Goal: Information Seeking & Learning: Learn about a topic

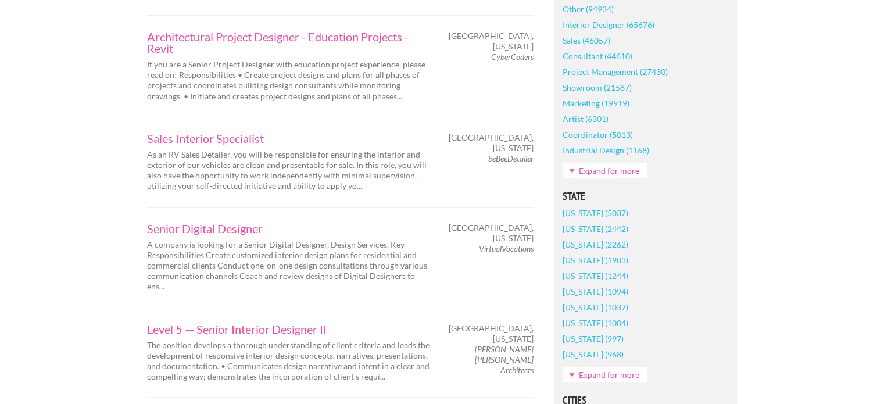
scroll to position [618, 0]
click at [588, 369] on link "Expand for more" at bounding box center [605, 374] width 85 height 16
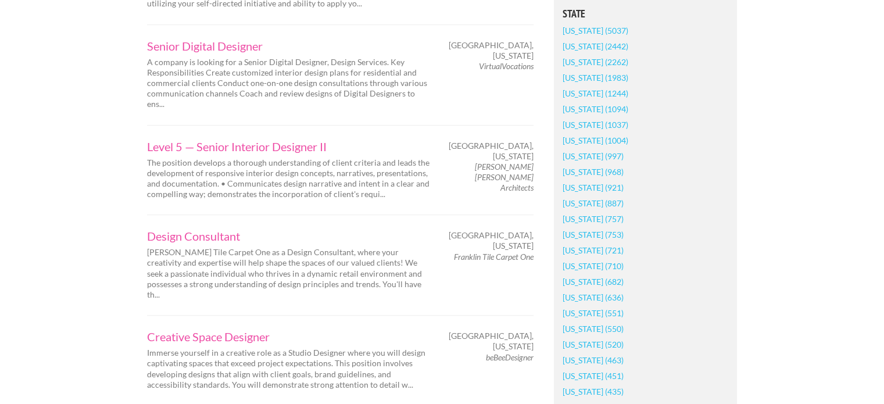
scroll to position [848, 0]
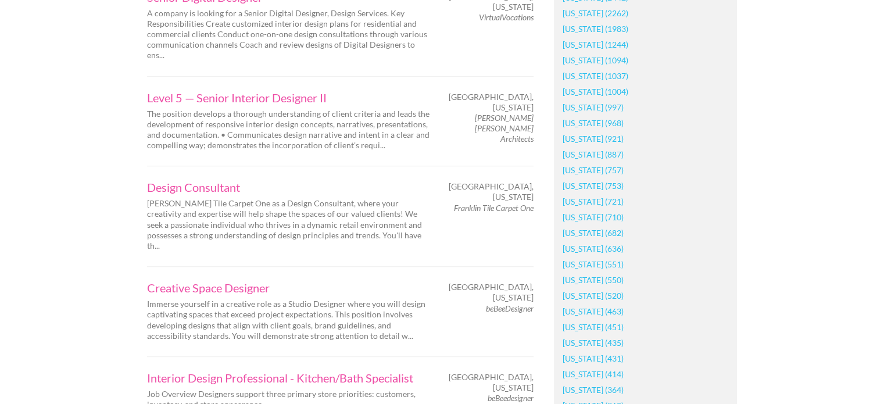
click at [584, 183] on link "[US_STATE] (753)" at bounding box center [593, 186] width 61 height 16
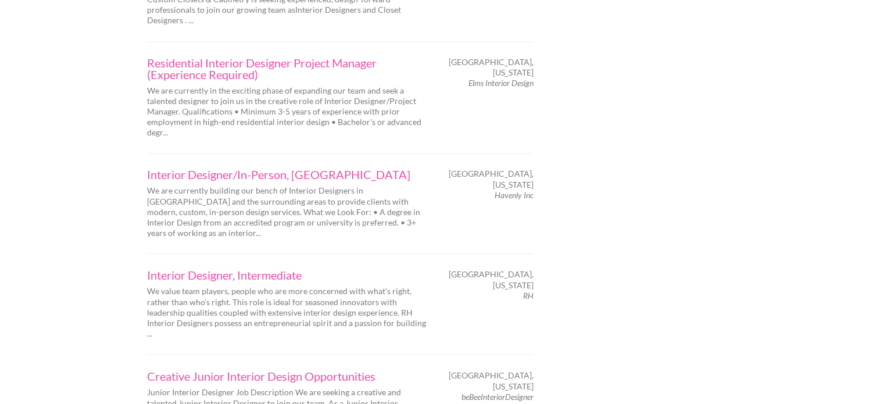
scroll to position [1886, 0]
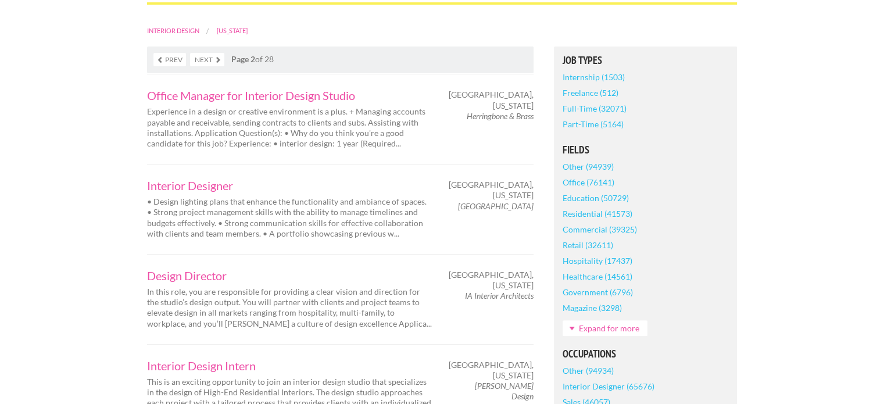
scroll to position [255, 0]
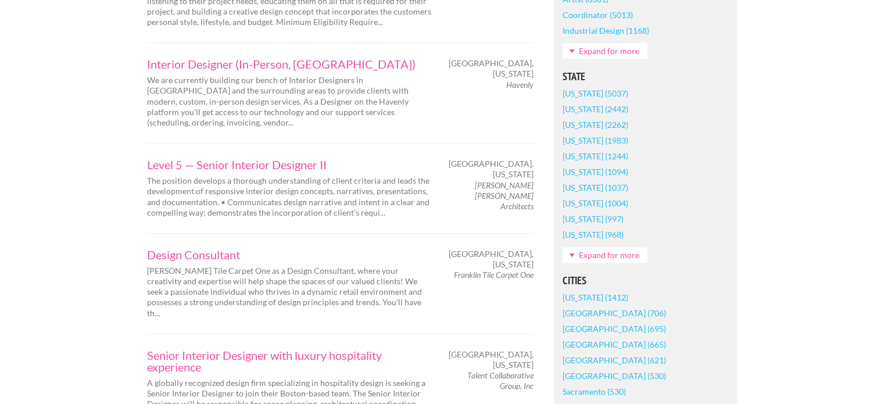
scroll to position [737, 0]
drag, startPoint x: 536, startPoint y: 184, endPoint x: 494, endPoint y: 175, distance: 42.8
click at [494, 175] on div "Springfield, Massachusetts Elkus Manfredi Architects" at bounding box center [494, 184] width 102 height 53
click at [494, 179] on em "Elkus Manfredi Architects" at bounding box center [504, 194] width 59 height 31
drag, startPoint x: 486, startPoint y: 175, endPoint x: 530, endPoint y: 185, distance: 46.0
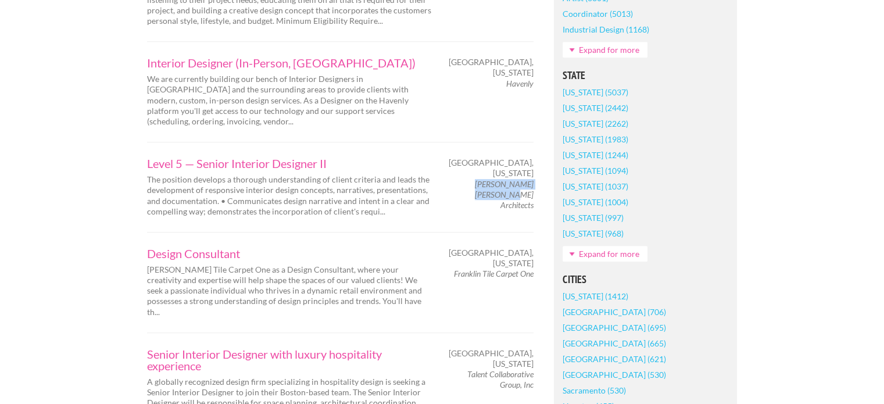
click at [530, 185] on em "Elkus Manfredi Architects" at bounding box center [504, 194] width 59 height 31
click at [533, 185] on em "Elkus Manfredi Architects" at bounding box center [504, 194] width 59 height 31
drag, startPoint x: 533, startPoint y: 185, endPoint x: 486, endPoint y: 173, distance: 48.8
click at [486, 179] on em "Elkus Manfredi Architects" at bounding box center [504, 194] width 59 height 31
copy em "Elkus Manfredi Architects"
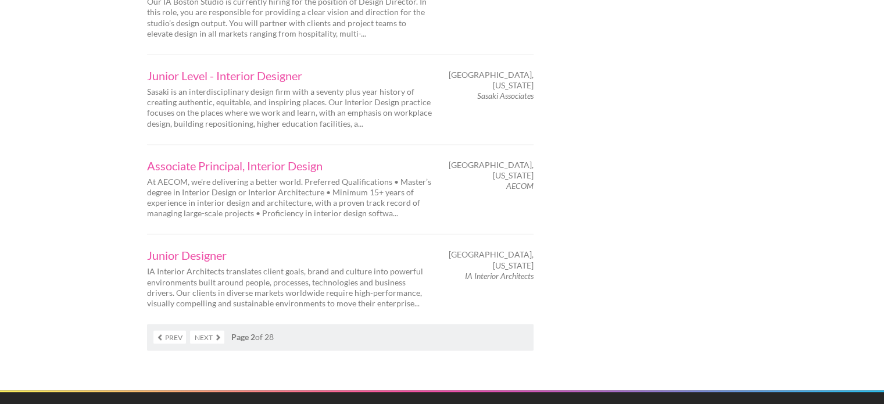
scroll to position [1883, 0]
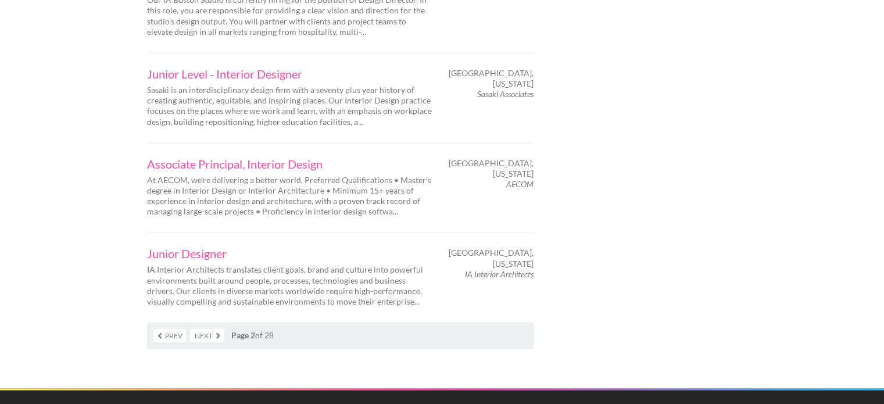
click at [212, 329] on link "Next" at bounding box center [207, 335] width 34 height 13
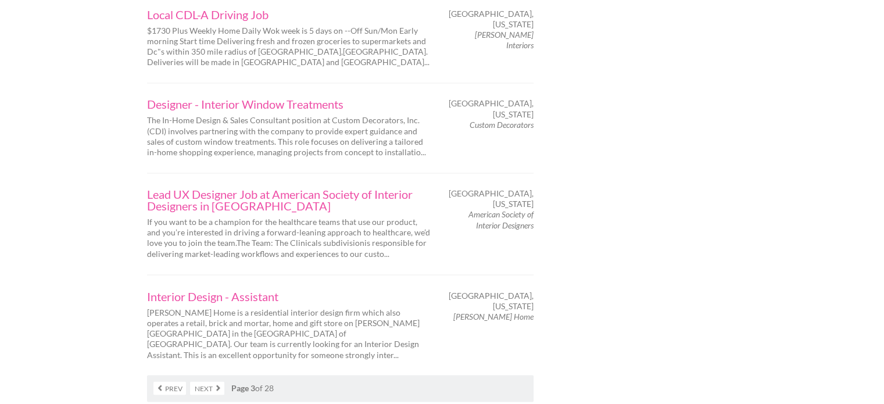
scroll to position [1928, 0]
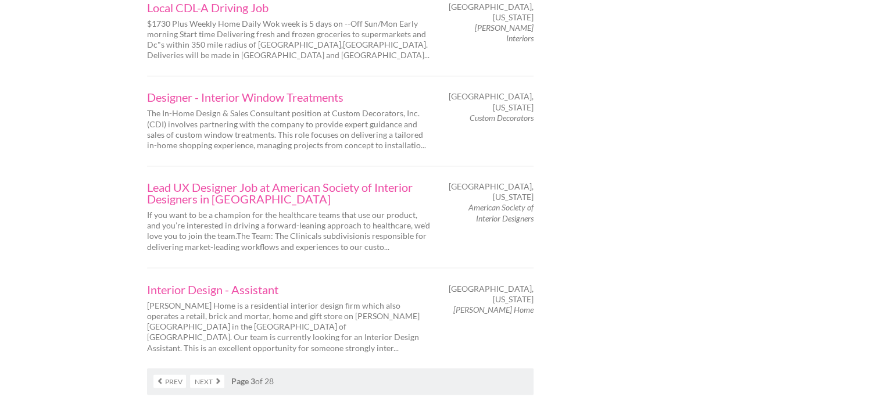
click at [210, 374] on link "Next" at bounding box center [207, 380] width 34 height 13
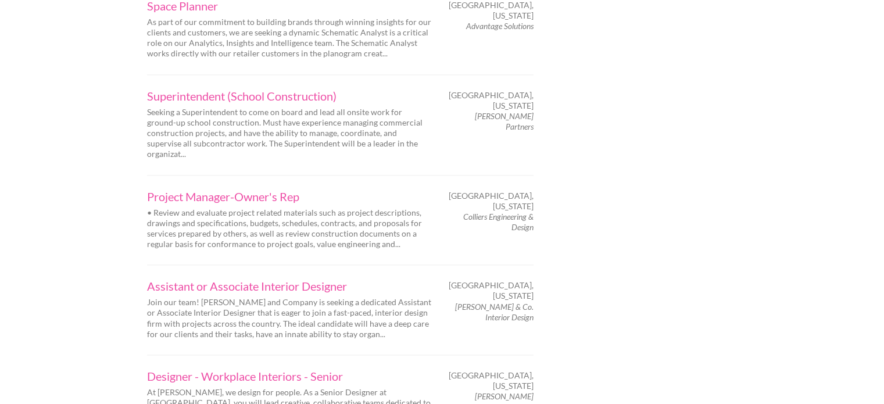
scroll to position [1493, 0]
click at [333, 280] on link "Assistant or Associate Interior Designer" at bounding box center [289, 286] width 285 height 12
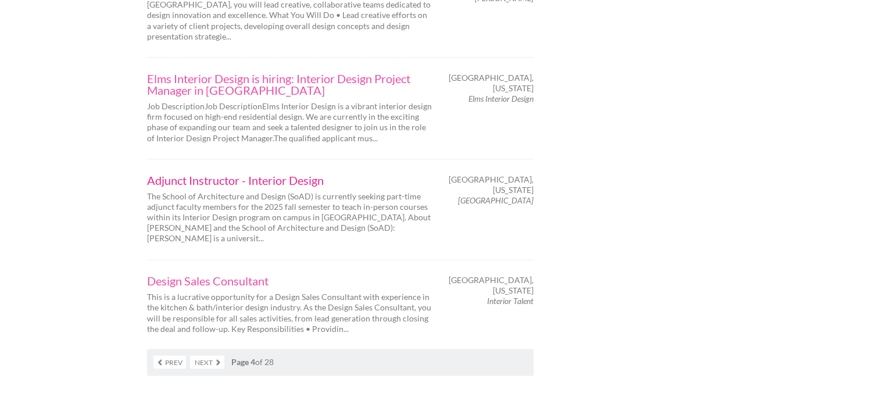
scroll to position [1892, 0]
click at [205, 354] on link "Next" at bounding box center [207, 360] width 34 height 13
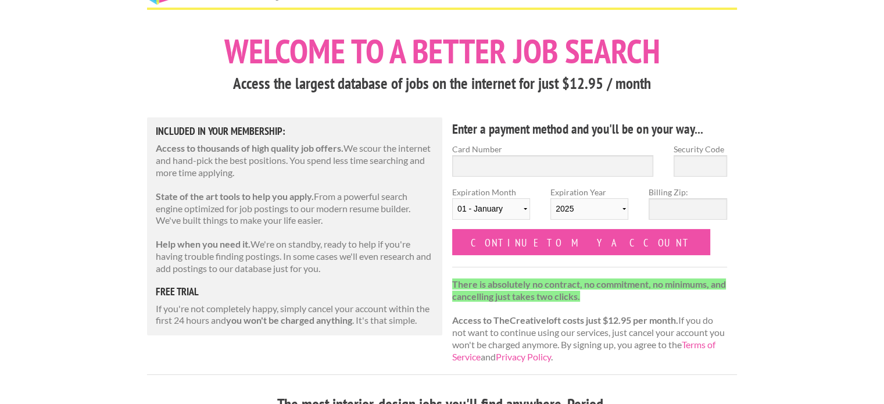
scroll to position [41, 0]
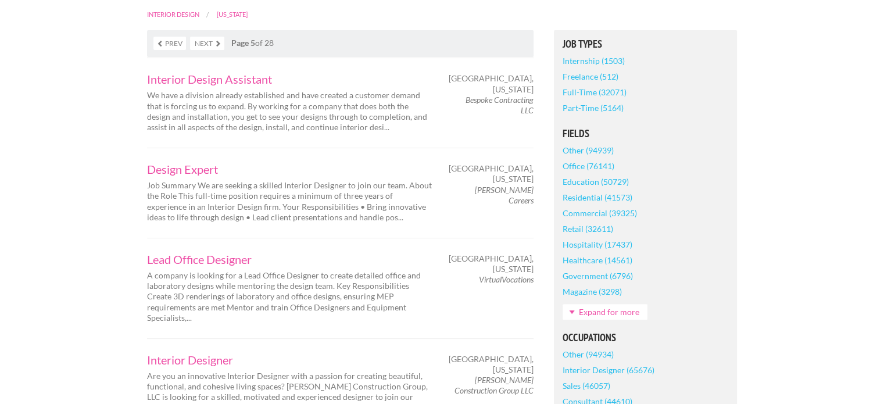
scroll to position [272, 0]
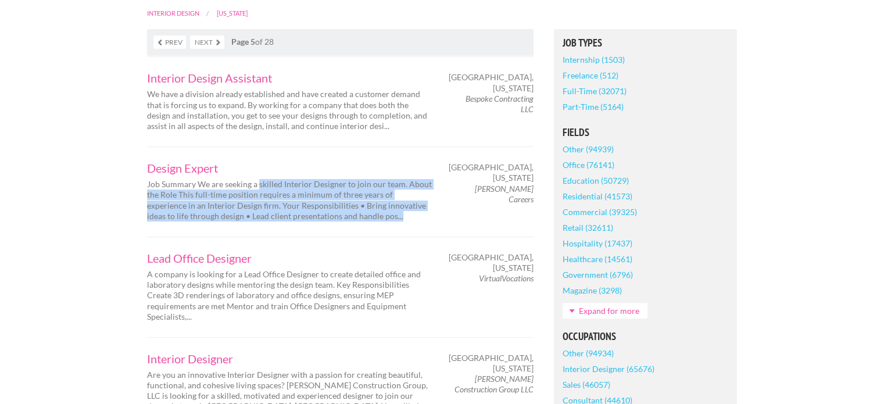
drag, startPoint x: 367, startPoint y: 214, endPoint x: 260, endPoint y: 174, distance: 114.3
click at [260, 174] on div "Design Expert Job Summary We are seeking a skilled Interior Designer to join ou…" at bounding box center [289, 191] width 305 height 59
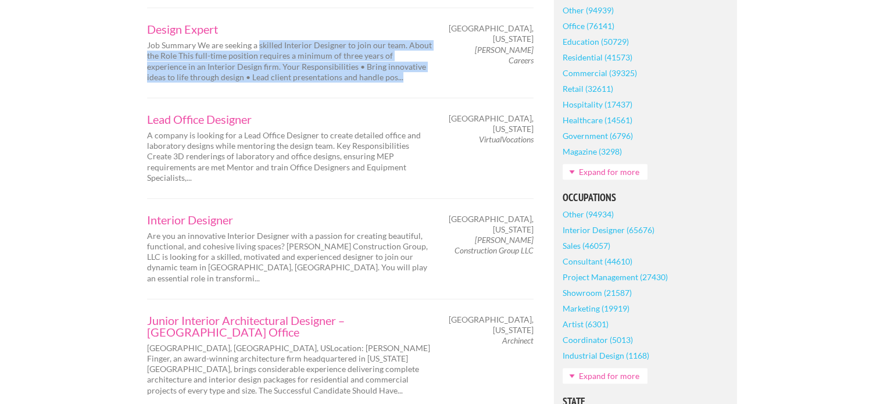
scroll to position [412, 0]
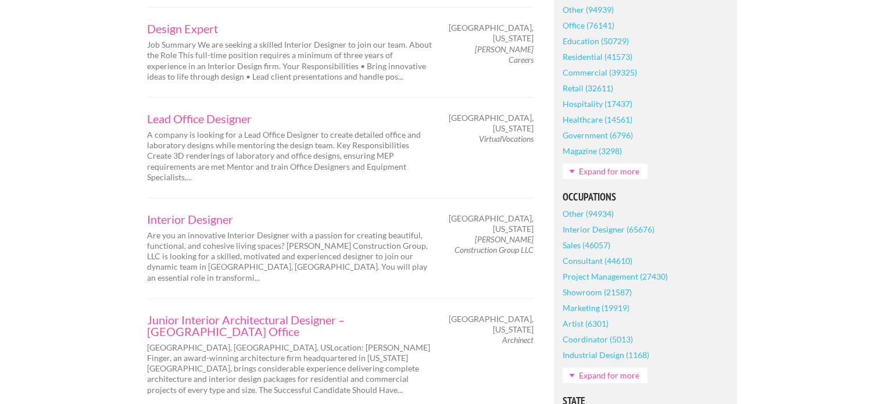
click at [269, 142] on p "A company is looking for a Lead Office Designer to create detailed office and l…" at bounding box center [289, 156] width 285 height 53
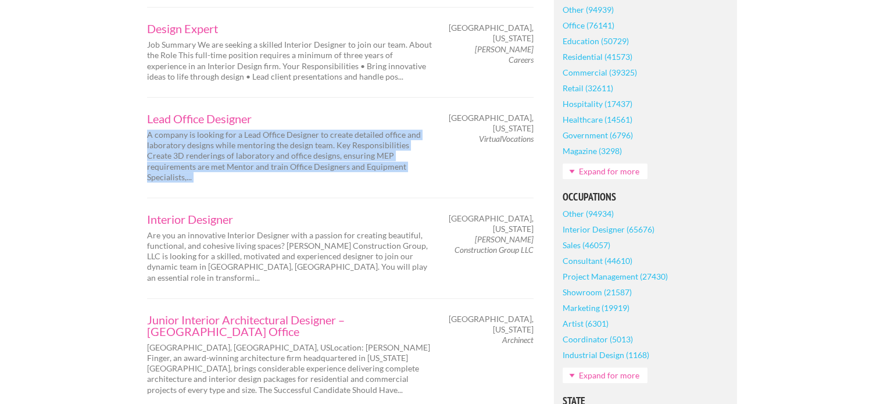
click at [269, 142] on p "A company is looking for a Lead Office Designer to create detailed office and l…" at bounding box center [289, 156] width 285 height 53
click at [338, 174] on div "Lead Office Designer A company is looking for a Lead Office Designer to create …" at bounding box center [340, 147] width 387 height 101
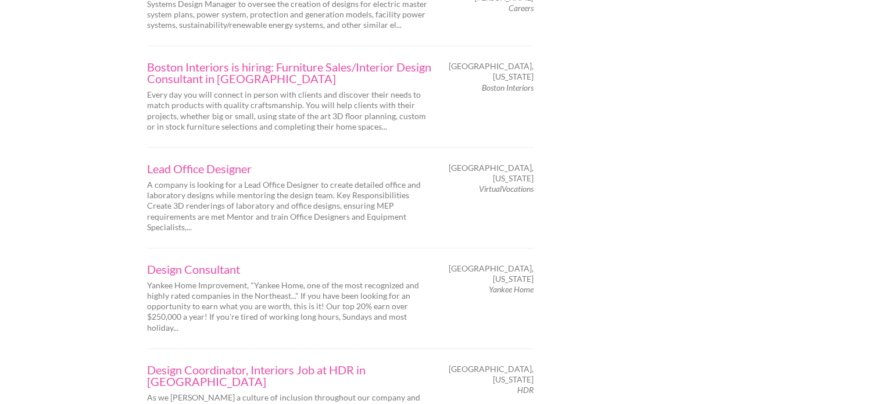
scroll to position [1800, 0]
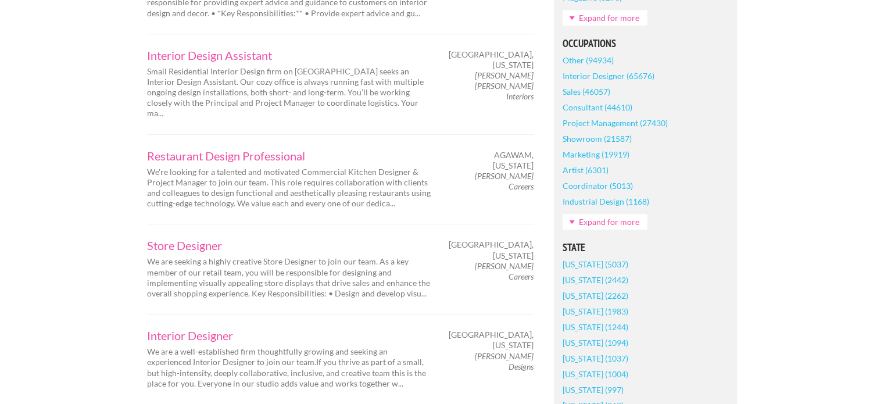
scroll to position [568, 0]
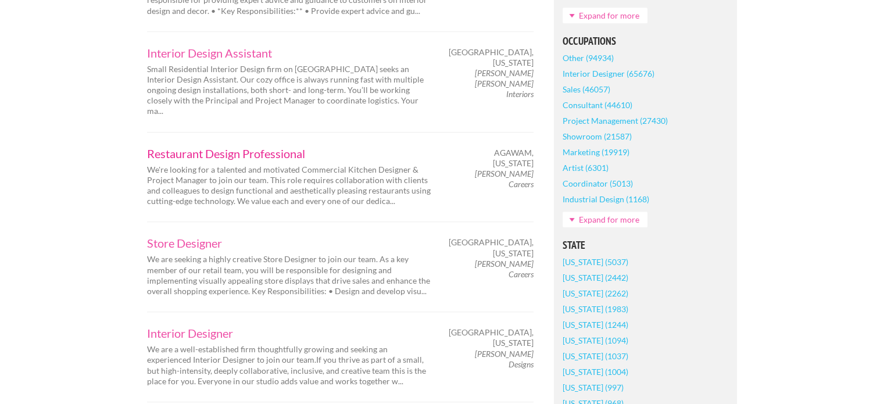
click at [305, 148] on link "Restaurant Design Professional" at bounding box center [289, 154] width 285 height 12
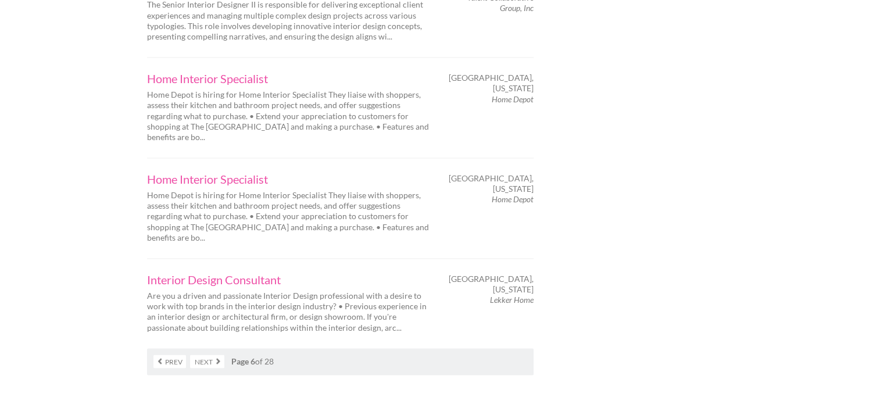
scroll to position [1908, 0]
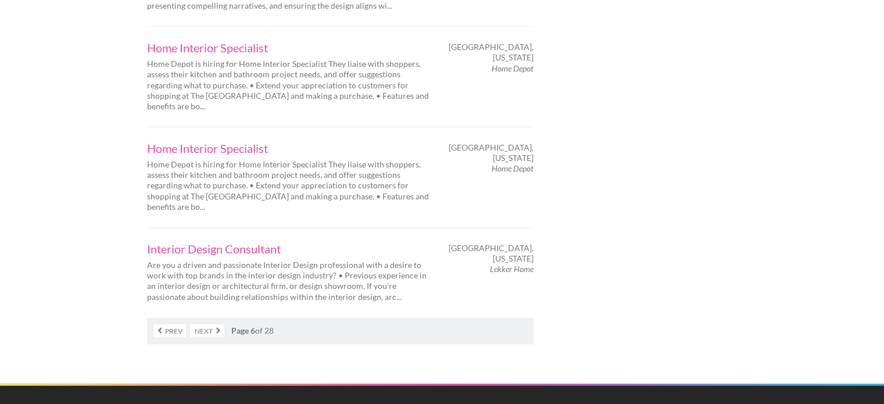
click at [208, 324] on link "Next" at bounding box center [207, 330] width 34 height 13
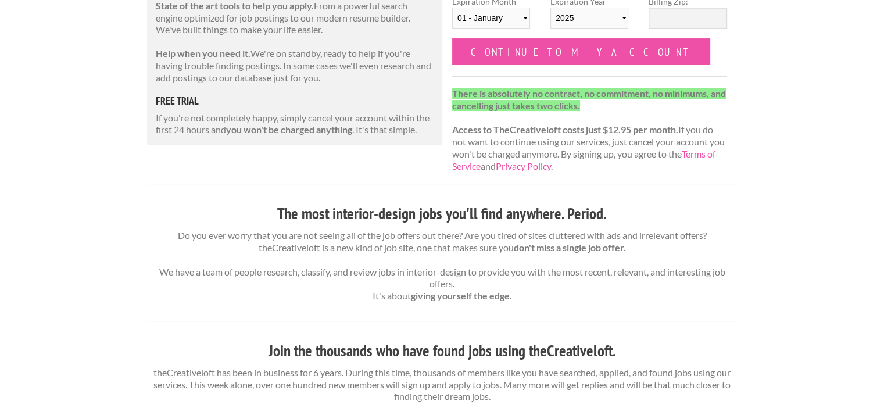
scroll to position [234, 0]
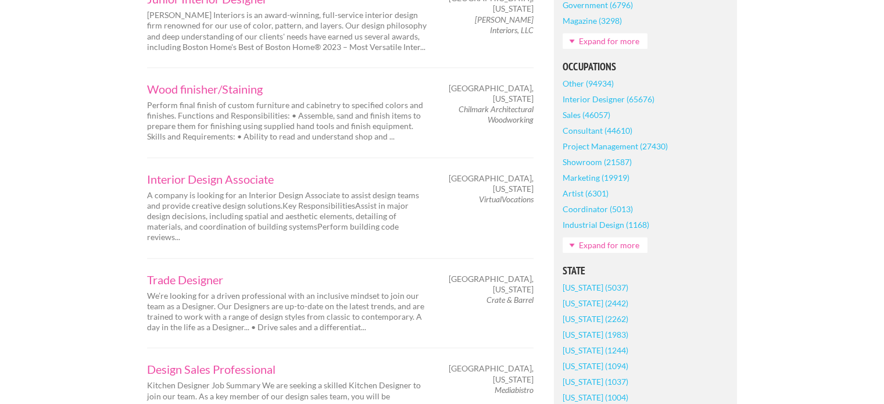
scroll to position [543, 0]
click at [233, 172] on link "Interior Design Associate" at bounding box center [289, 178] width 285 height 12
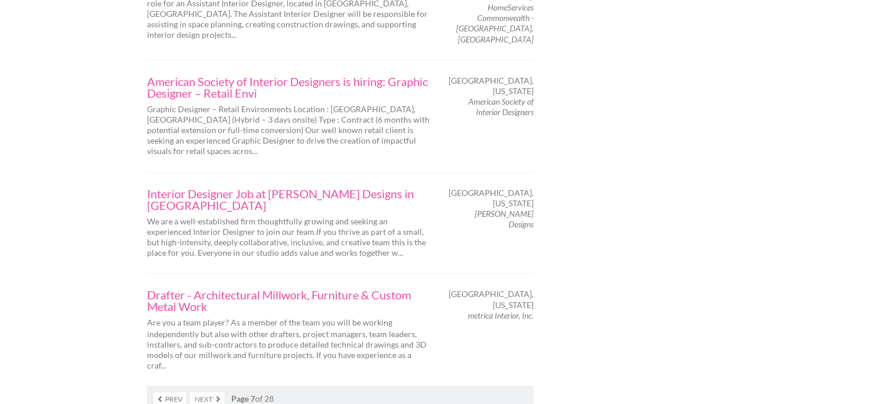
scroll to position [1878, 0]
click at [490, 311] on em "metrica Interior, Inc." at bounding box center [501, 316] width 66 height 10
click at [209, 393] on link "Next" at bounding box center [207, 399] width 34 height 13
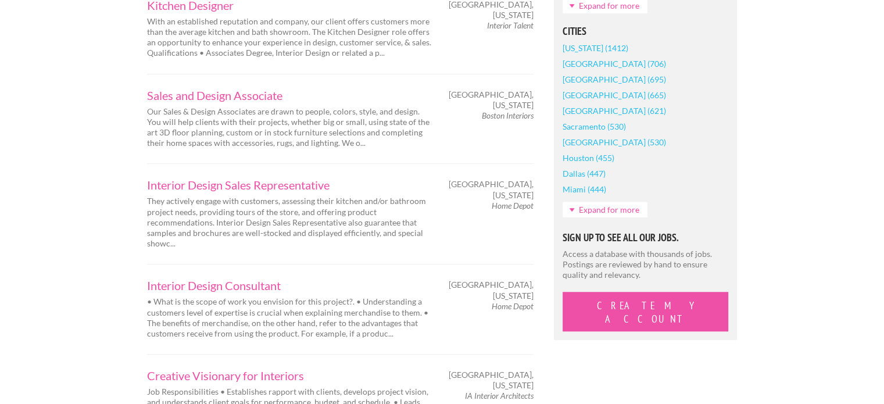
scroll to position [986, 0]
click at [209, 309] on p "• What is the scope of work you envision for this project?. • Understanding a c…" at bounding box center [289, 317] width 285 height 42
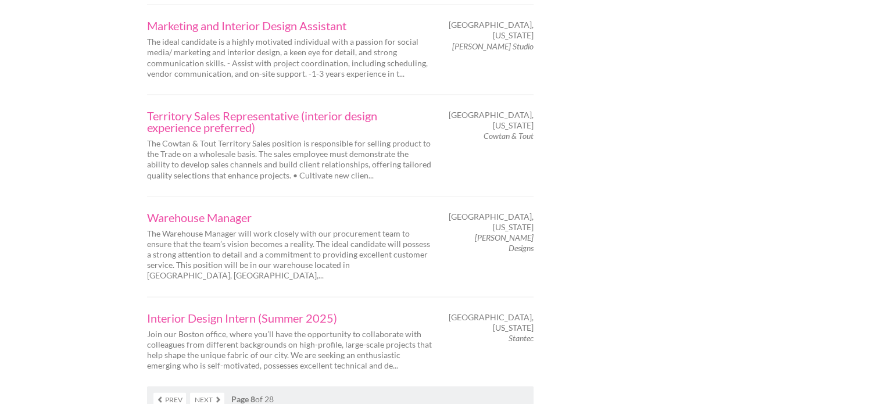
scroll to position [1821, 0]
click at [214, 341] on p "Join our Boston office, where you’ll have the opportunity to collaborate with c…" at bounding box center [289, 347] width 285 height 42
click at [354, 226] on p "The Warehouse Manager will work closely with our procurement team to ensure tha…" at bounding box center [289, 252] width 285 height 53
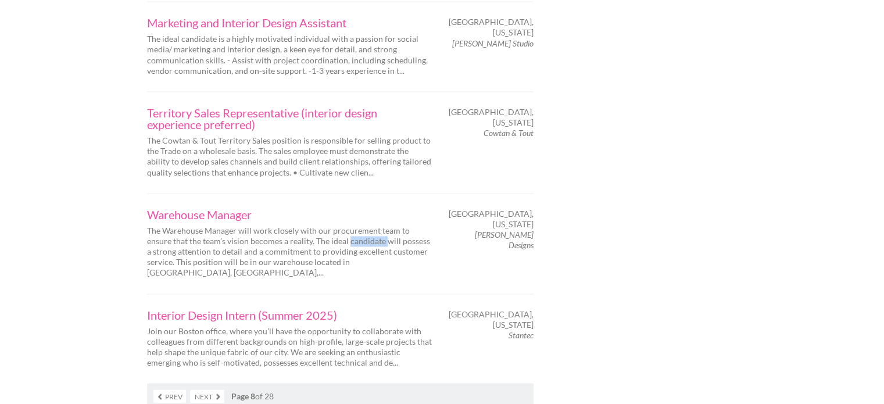
click at [354, 226] on p "The Warehouse Manager will work closely with our procurement team to ensure tha…" at bounding box center [289, 252] width 285 height 53
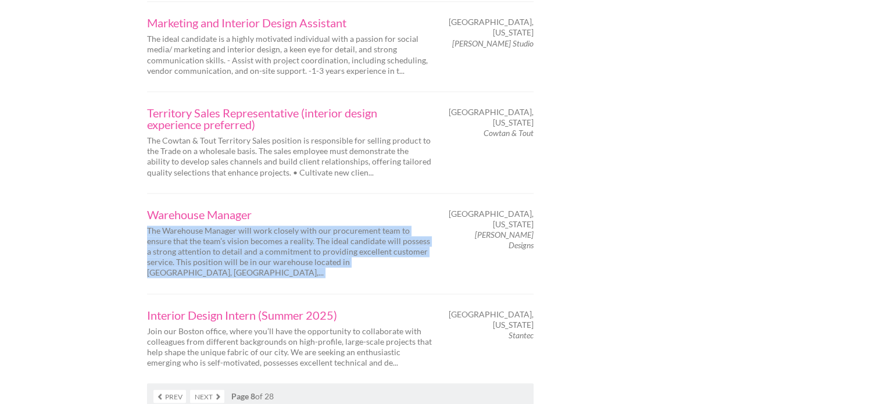
click at [354, 226] on p "The Warehouse Manager will work closely with our procurement team to ensure tha…" at bounding box center [289, 252] width 285 height 53
click at [409, 239] on p "The Warehouse Manager will work closely with our procurement team to ensure tha…" at bounding box center [289, 252] width 285 height 53
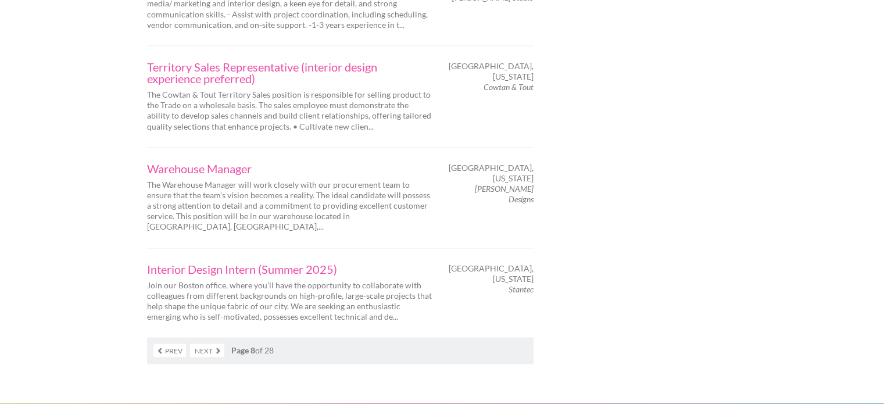
scroll to position [1868, 0]
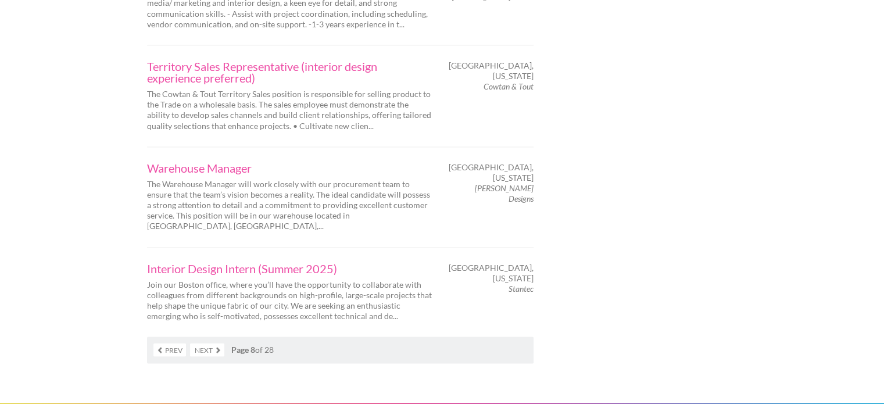
click at [217, 343] on link "Next" at bounding box center [207, 349] width 34 height 13
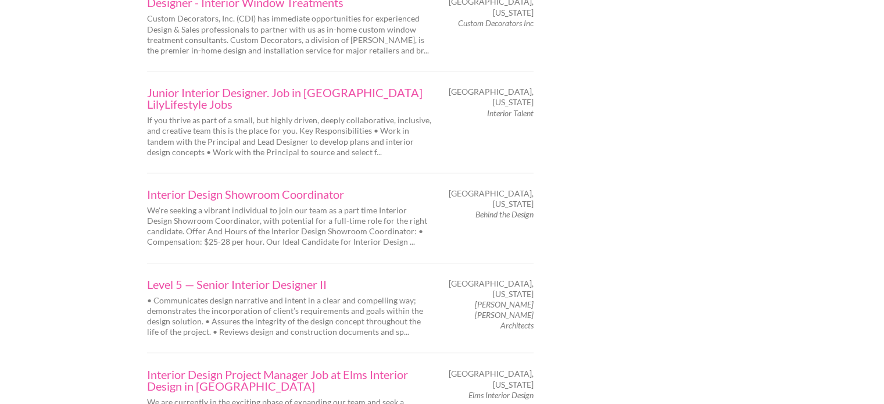
scroll to position [1876, 0]
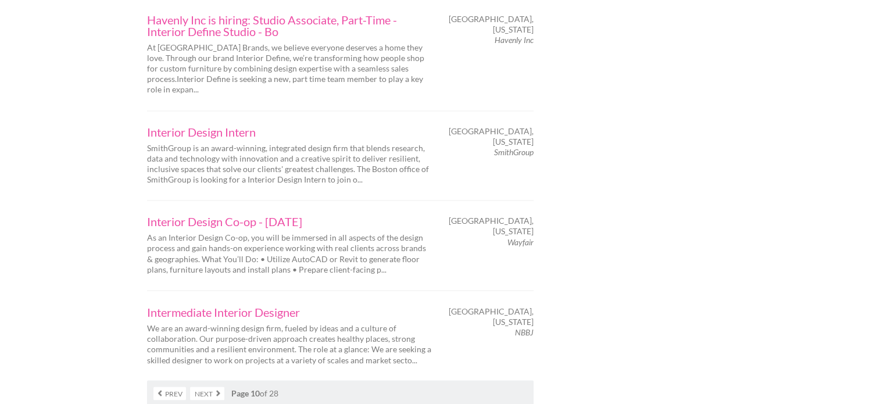
scroll to position [1918, 0]
click at [203, 384] on link "Next" at bounding box center [207, 390] width 34 height 13
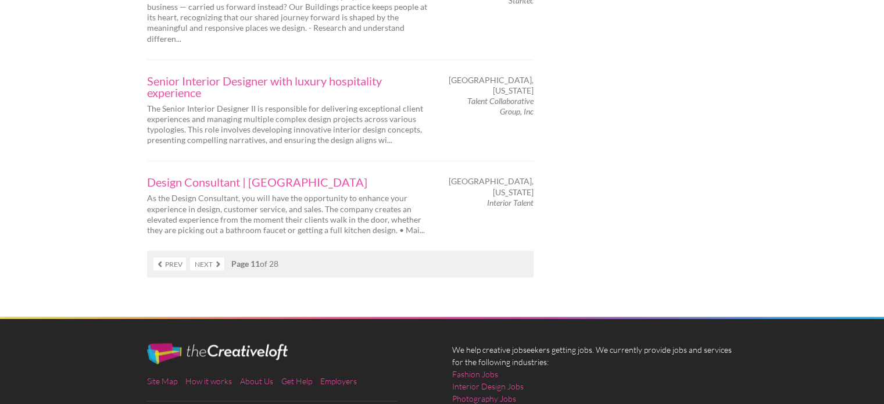
scroll to position [1970, 0]
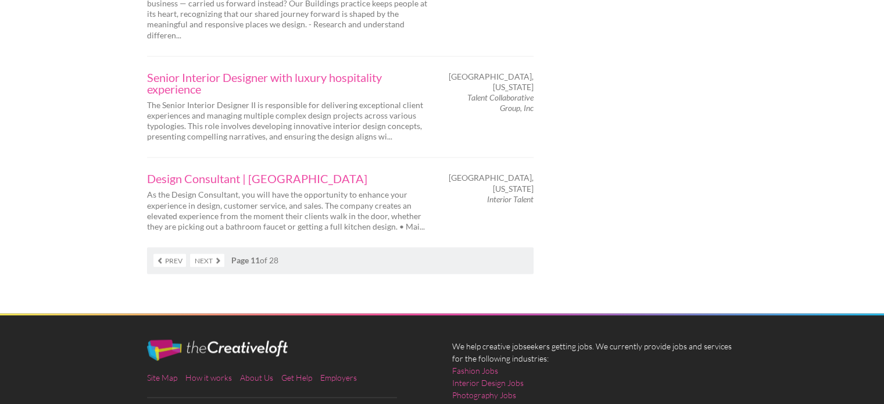
click at [214, 254] on link "Next" at bounding box center [207, 260] width 34 height 13
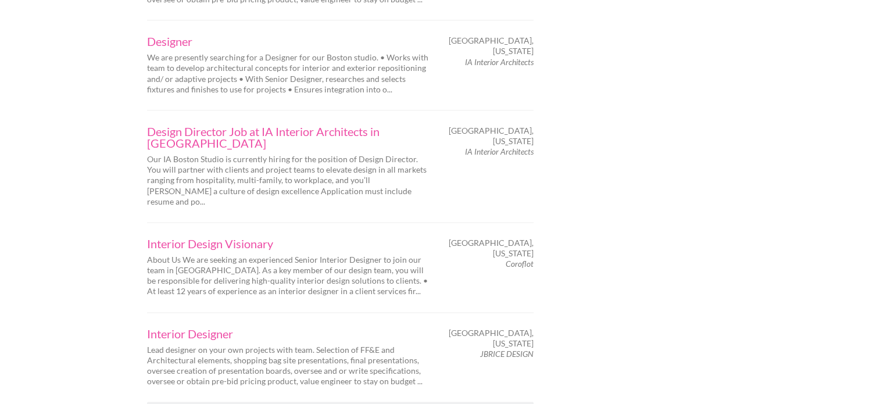
scroll to position [1833, 0]
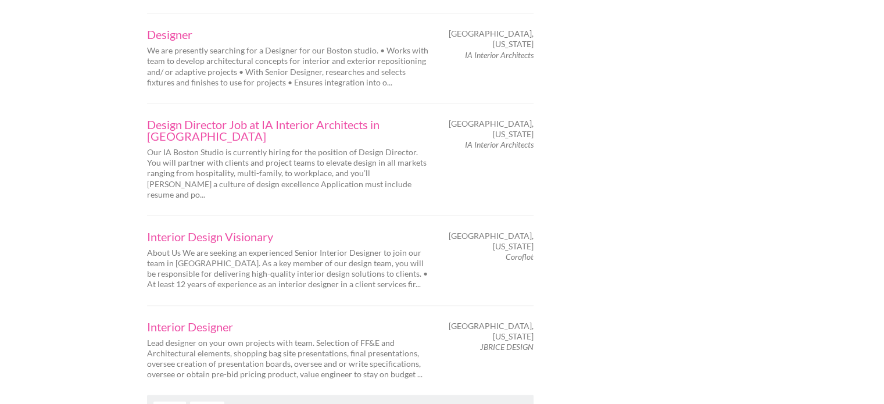
click at [200, 401] on link "Next" at bounding box center [207, 407] width 34 height 13
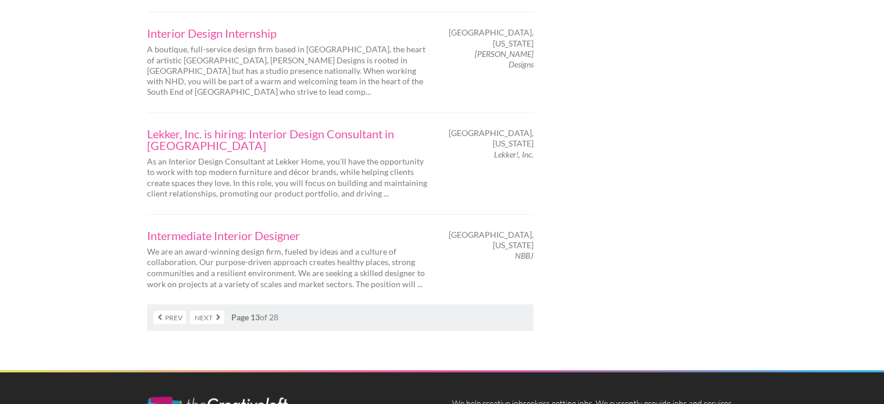
scroll to position [1946, 0]
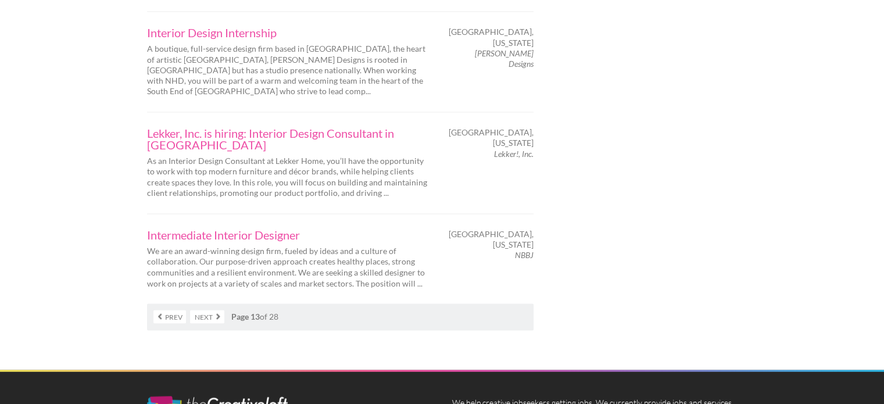
click at [202, 310] on link "Next" at bounding box center [207, 316] width 34 height 13
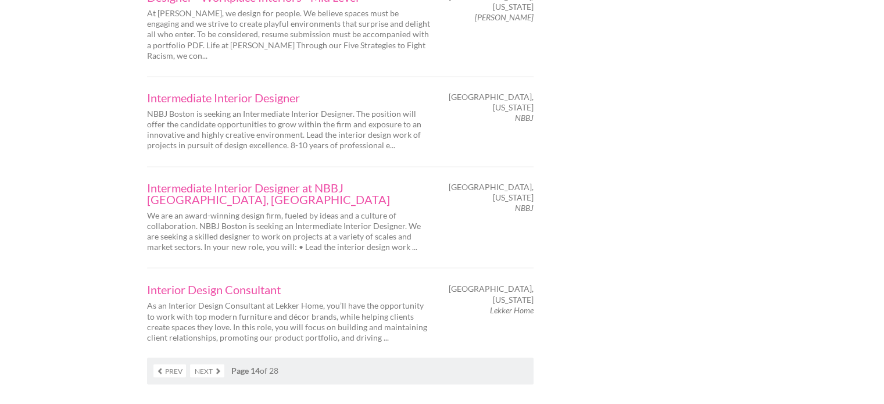
scroll to position [1946, 0]
click at [209, 366] on link "Next" at bounding box center [207, 372] width 34 height 13
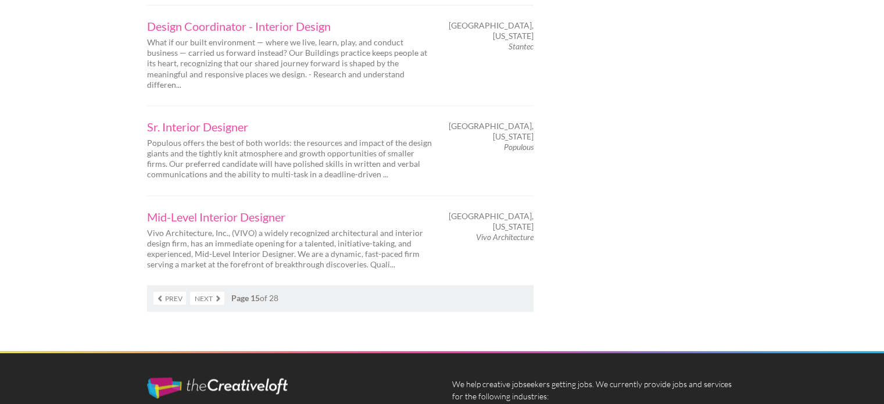
scroll to position [1949, 0]
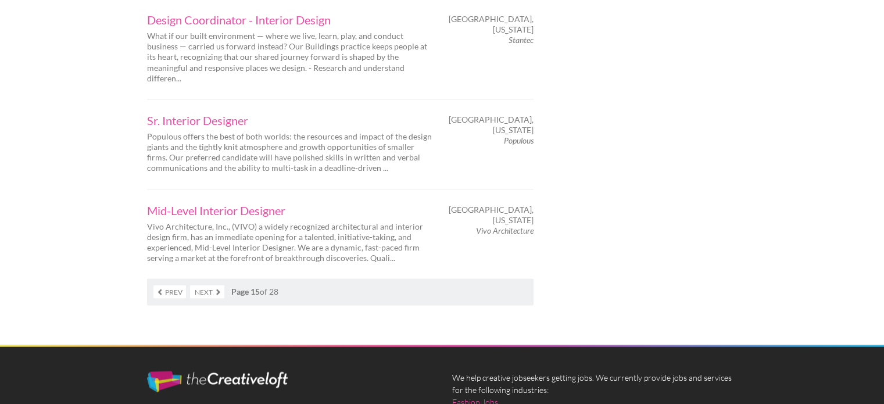
click at [217, 285] on link "Next" at bounding box center [207, 291] width 34 height 13
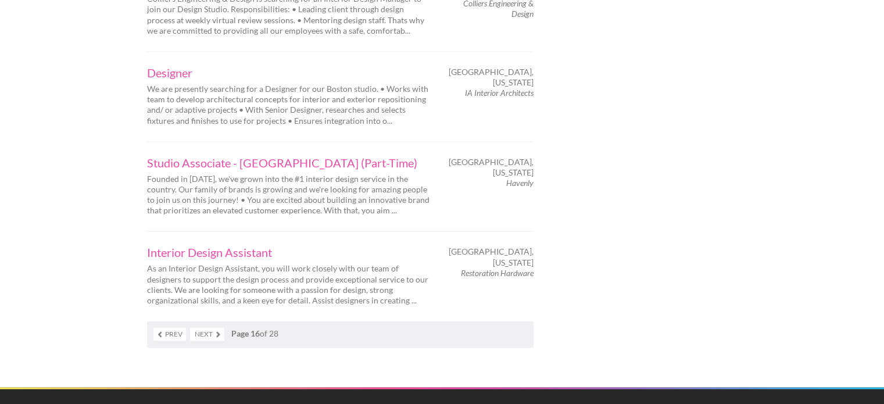
scroll to position [1884, 0]
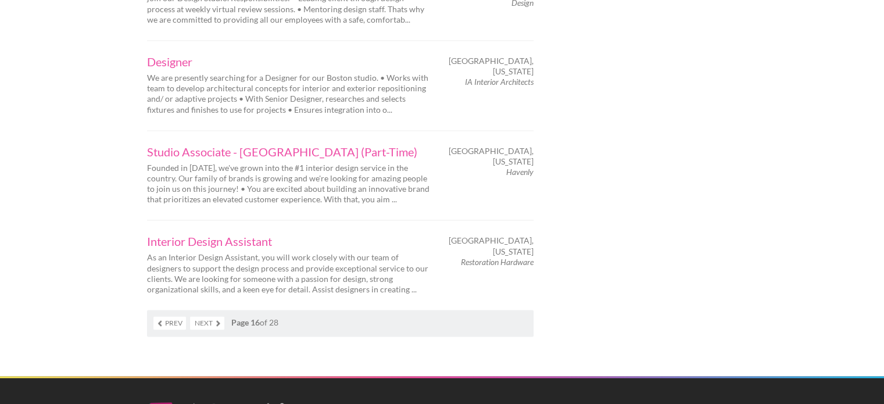
click at [202, 316] on link "Next" at bounding box center [207, 322] width 34 height 13
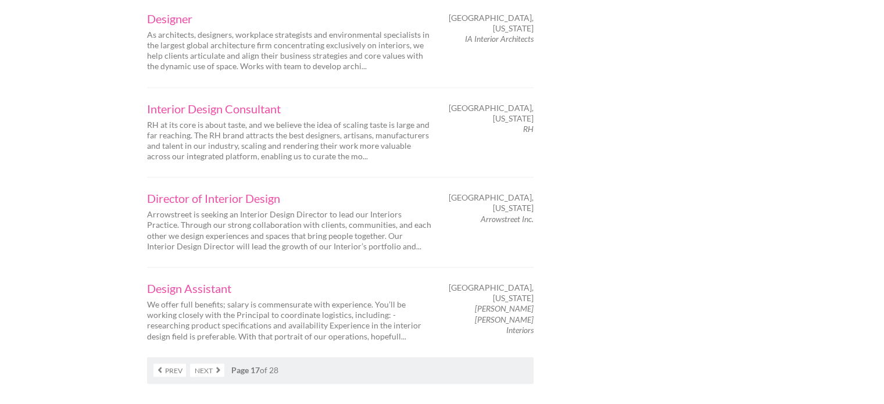
scroll to position [1851, 0]
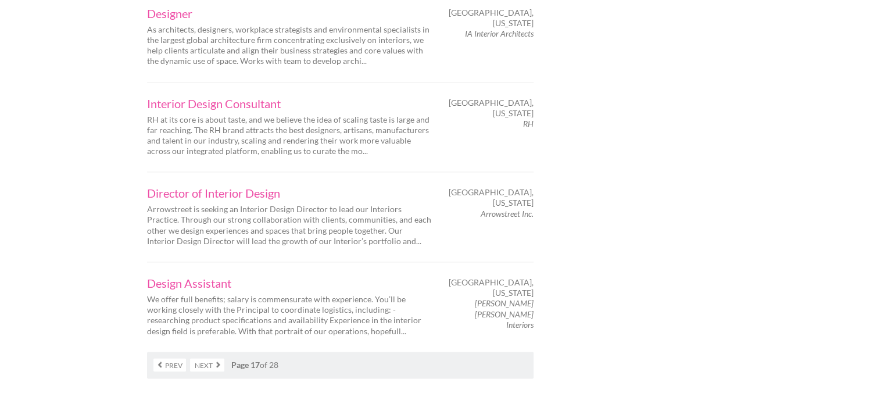
click at [220, 358] on link "Next" at bounding box center [207, 364] width 34 height 13
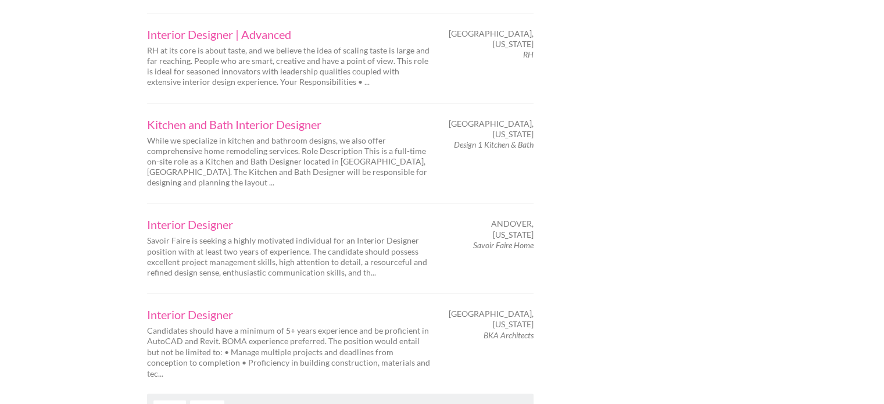
scroll to position [1845, 0]
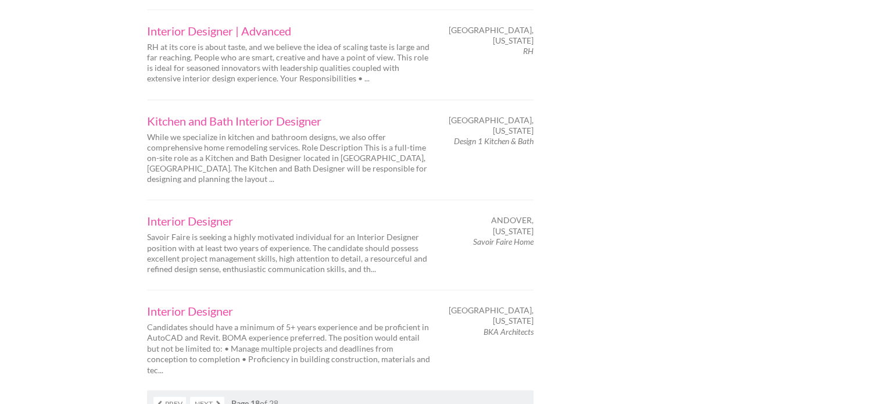
click at [220, 397] on link "Next" at bounding box center [207, 403] width 34 height 13
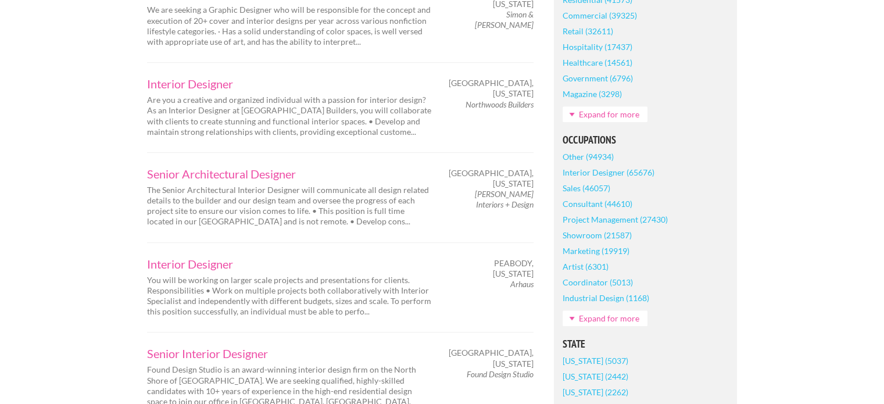
scroll to position [426, 0]
